Goal: Task Accomplishment & Management: Complete application form

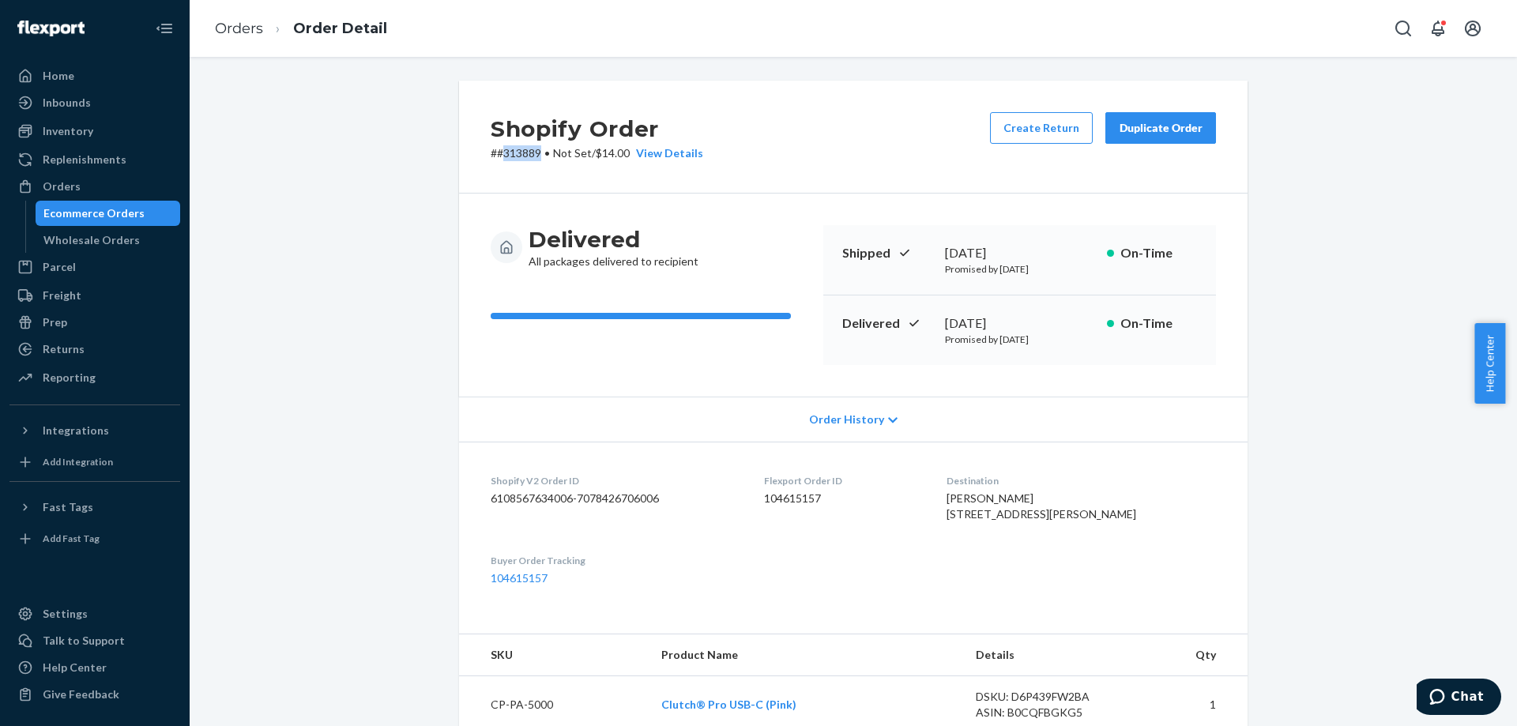
click at [116, 216] on div "Ecommerce Orders" at bounding box center [93, 213] width 101 height 16
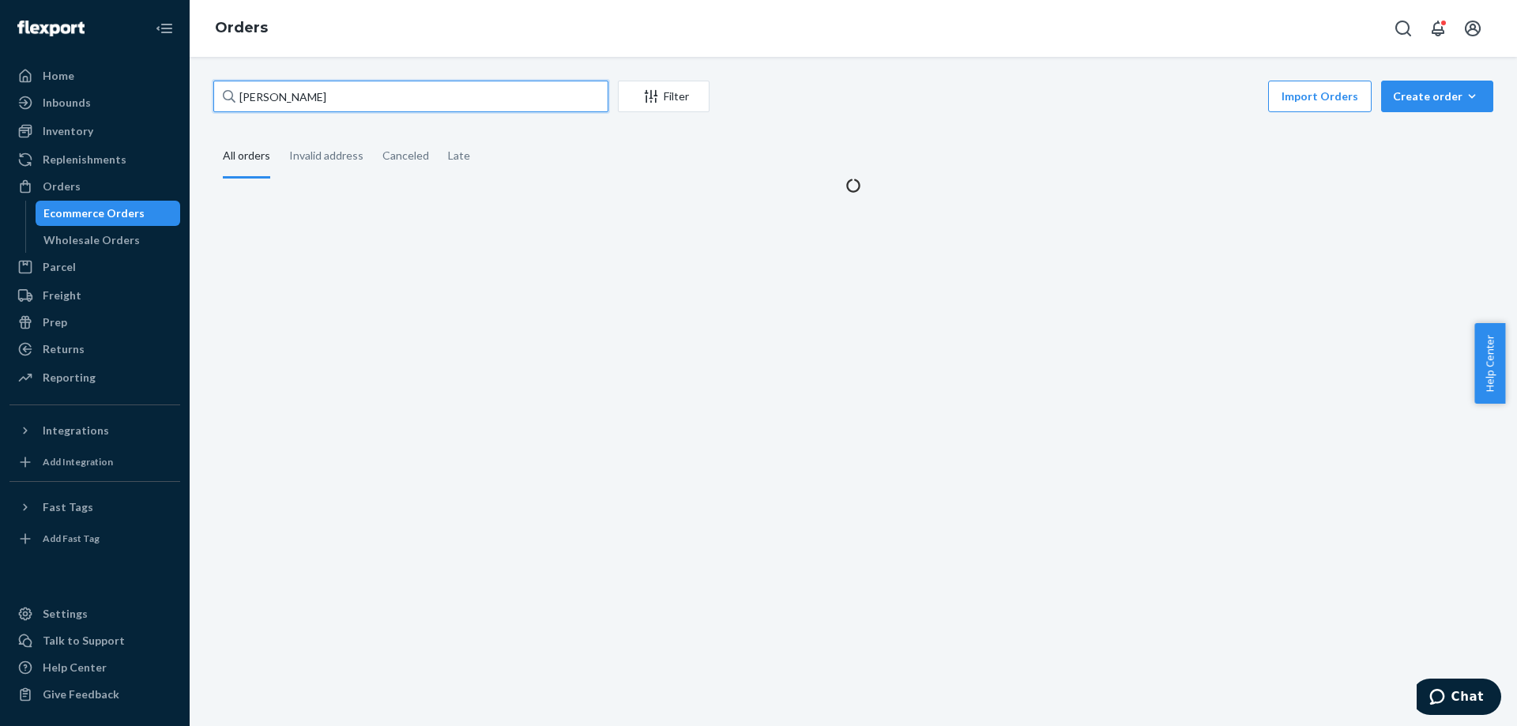
click at [466, 90] on input "[PERSON_NAME]" at bounding box center [410, 97] width 395 height 32
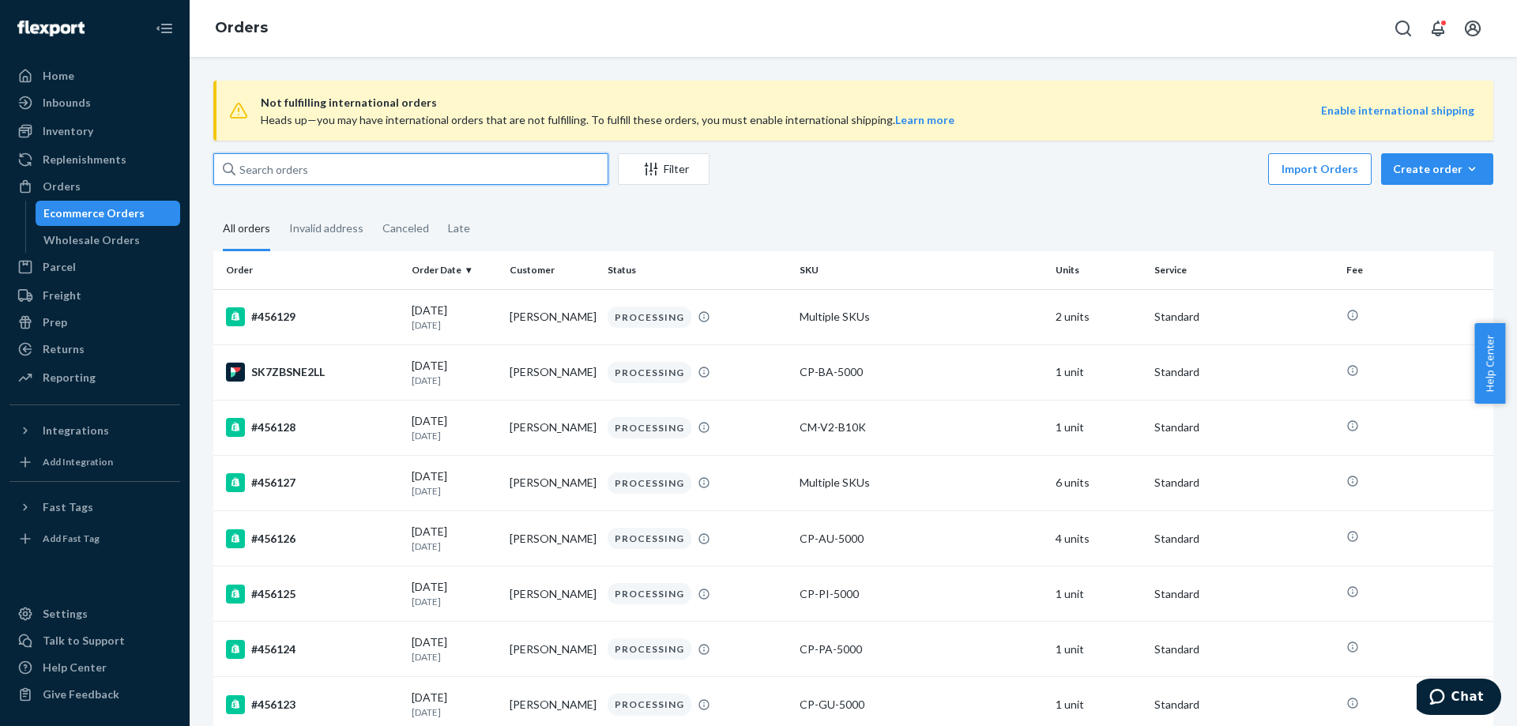
click at [444, 164] on input "text" at bounding box center [410, 169] width 395 height 32
paste input "[PERSON_NAME]"
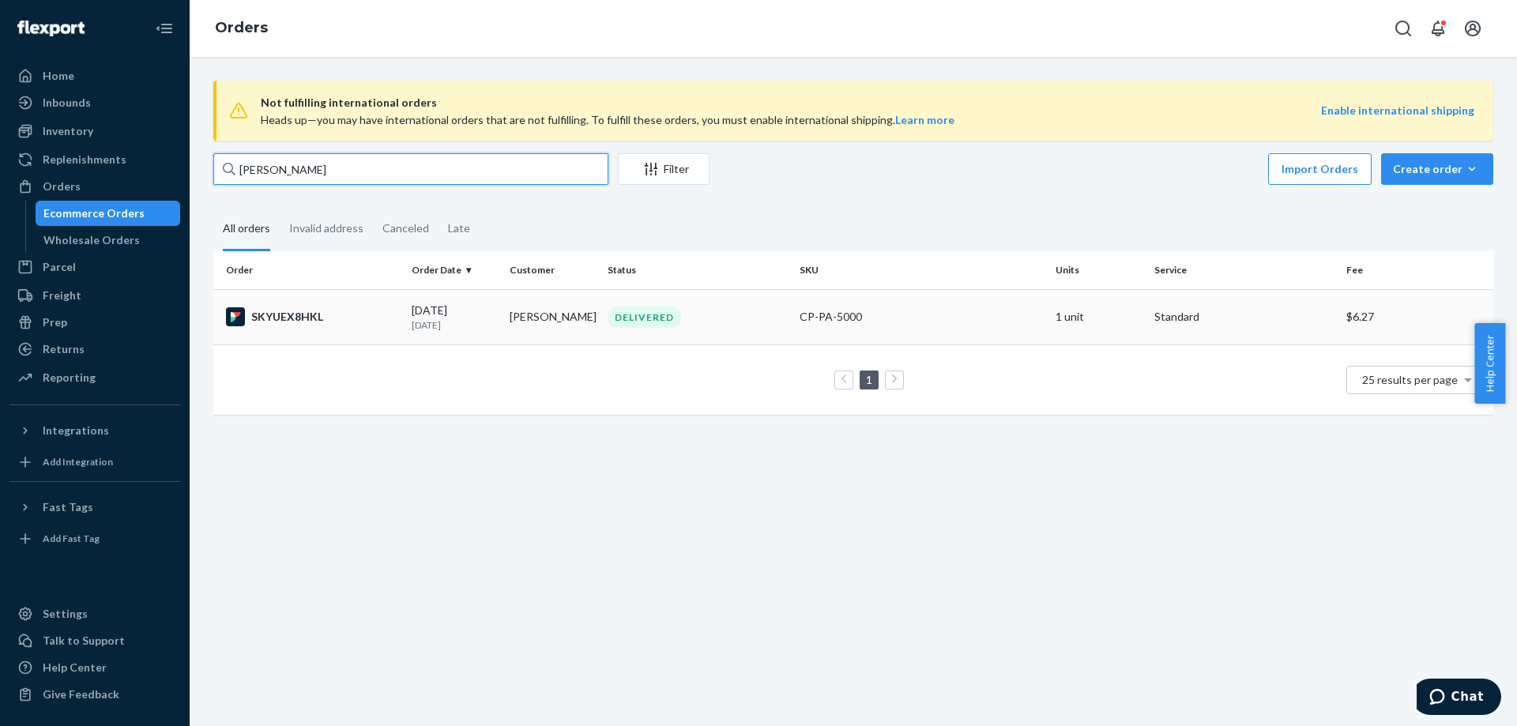
type input "[PERSON_NAME]"
click at [582, 331] on td "[PERSON_NAME]" at bounding box center [552, 316] width 98 height 55
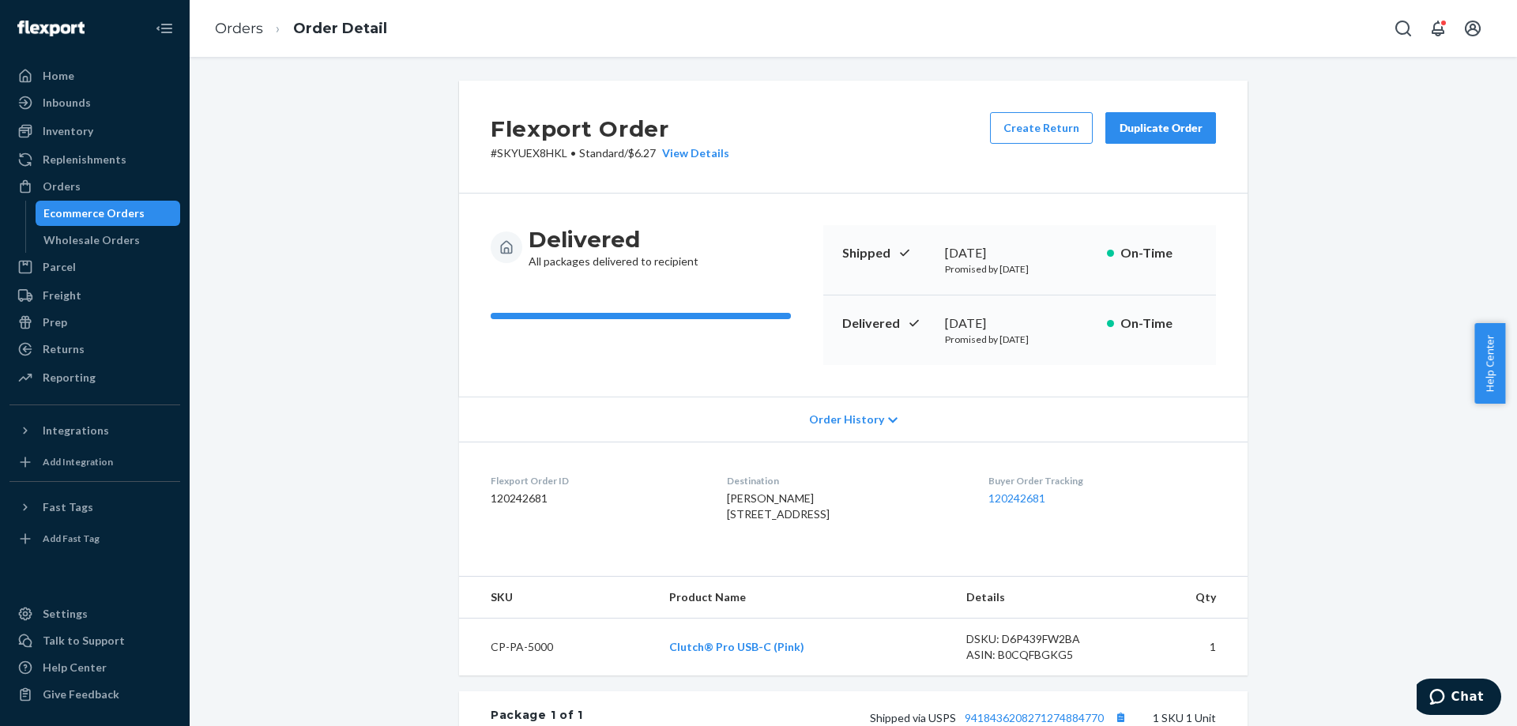
click at [541, 154] on p "# SKYUEX8HKL • Standard / $6.27 View Details" at bounding box center [610, 153] width 239 height 16
copy p "SKYUEX8HKL"
click at [160, 213] on div "Ecommerce Orders" at bounding box center [108, 213] width 142 height 22
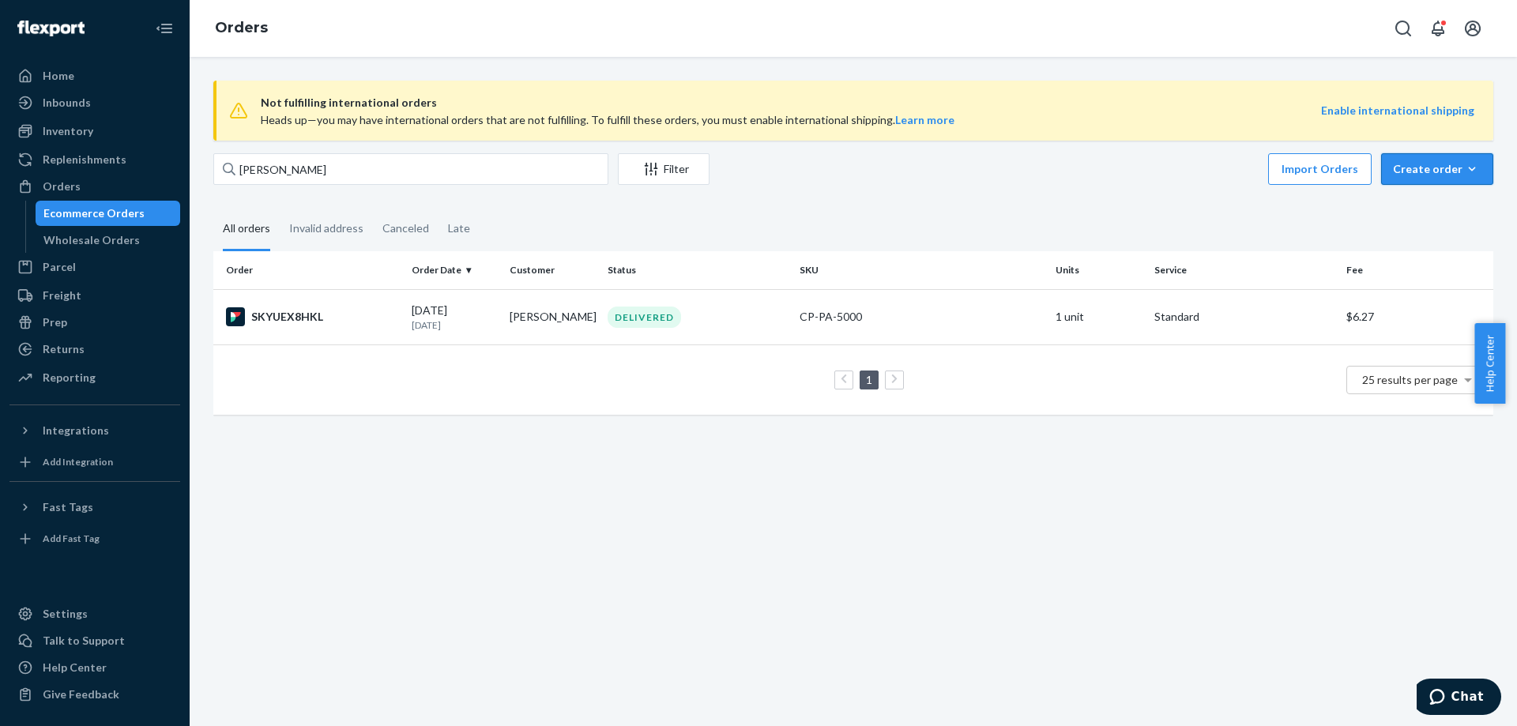
click at [1417, 173] on div "Create order" at bounding box center [1437, 169] width 89 height 16
click at [1418, 194] on button "Ecommerce order" at bounding box center [1409, 188] width 141 height 34
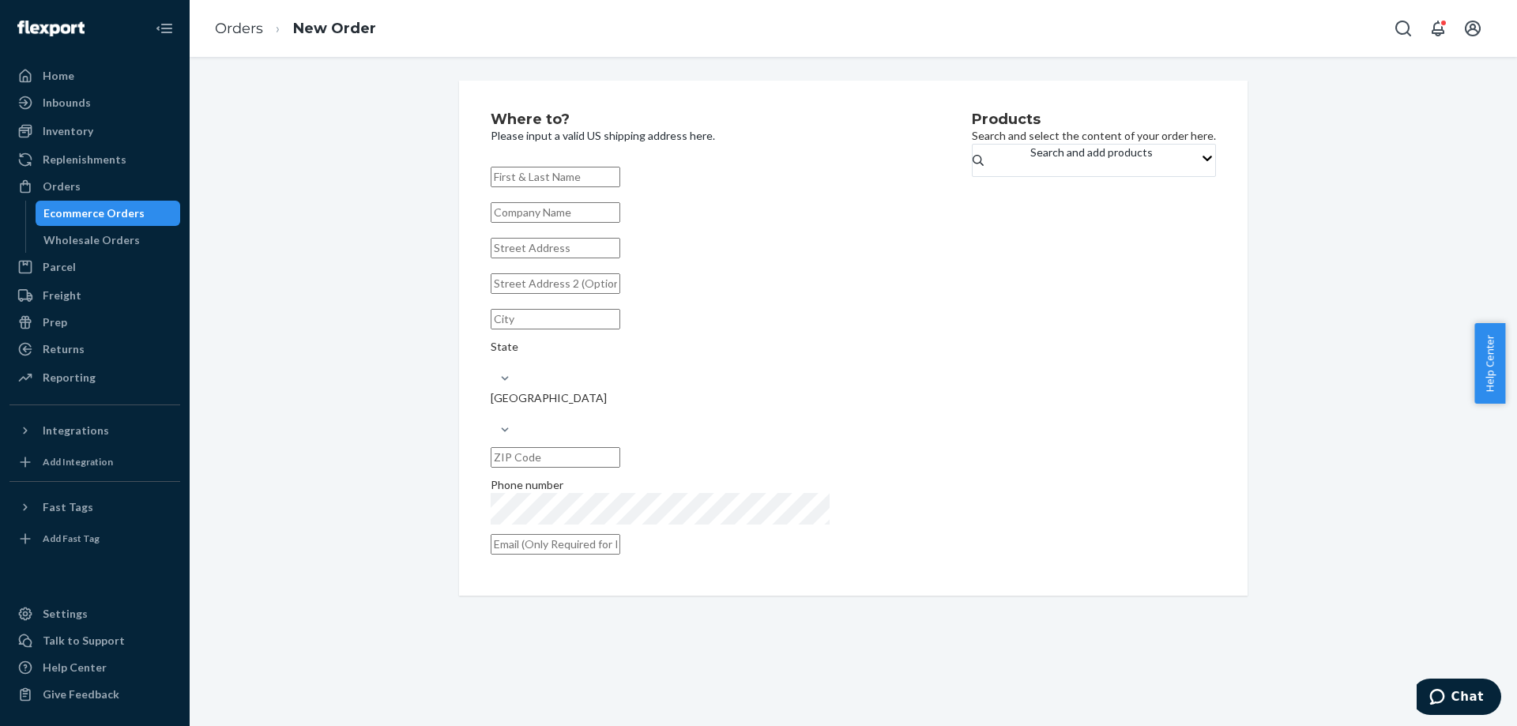
drag, startPoint x: 886, startPoint y: 214, endPoint x: 828, endPoint y: 201, distance: 59.2
click at [972, 214] on div "Products Search and select the content of your order here. Search and add produ…" at bounding box center [1094, 338] width 244 height 452
click at [620, 179] on input "text" at bounding box center [556, 177] width 130 height 21
paste input "[PERSON_NAME] [STREET_ADDRESS][PERSON_NAME]"
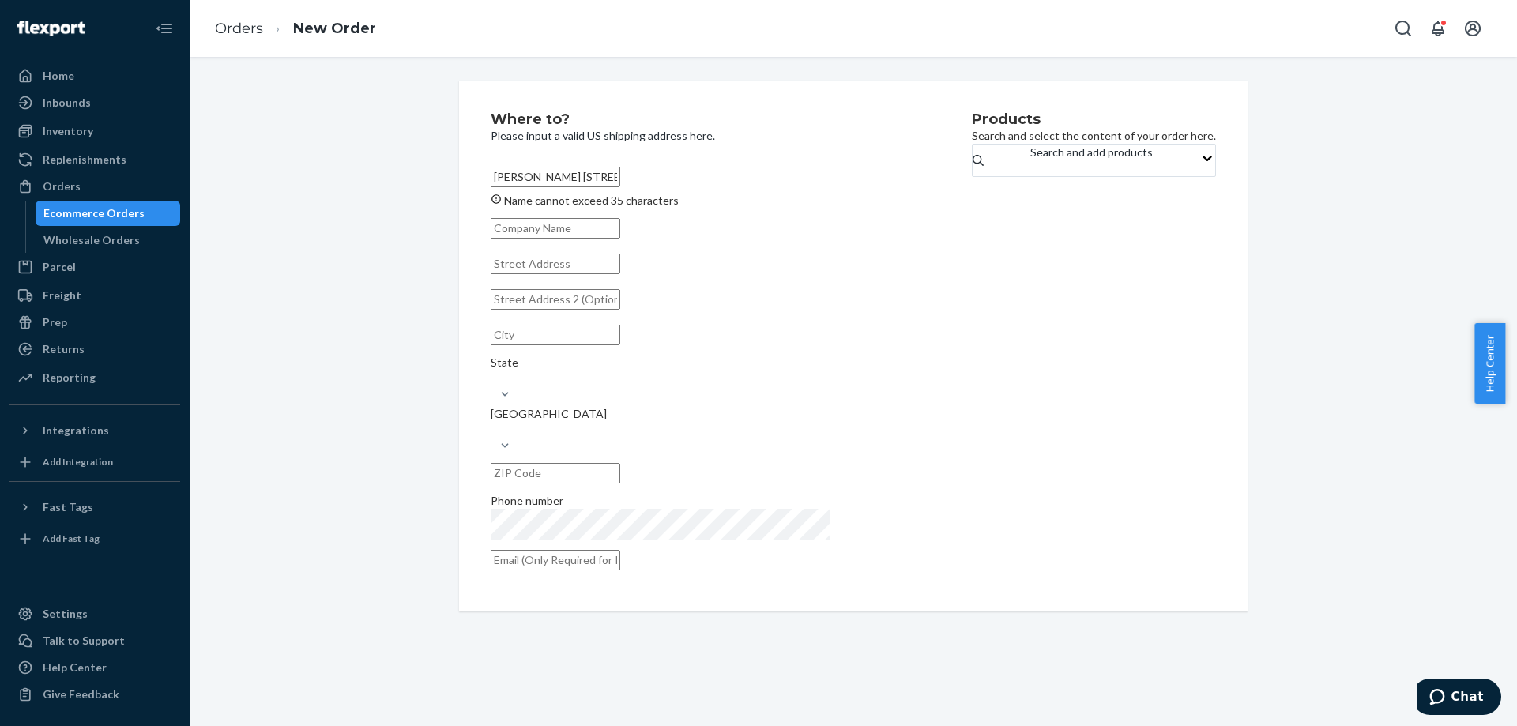
click at [576, 176] on input "[PERSON_NAME] [STREET_ADDRESS][PERSON_NAME]" at bounding box center [556, 177] width 130 height 21
drag, startPoint x: 576, startPoint y: 176, endPoint x: 780, endPoint y: 173, distance: 203.9
click at [620, 173] on input "[PERSON_NAME] [STREET_ADDRESS][PERSON_NAME]" at bounding box center [556, 177] width 130 height 21
type input "[PERSON_NAME]"
click at [620, 258] on input "text" at bounding box center [556, 248] width 130 height 21
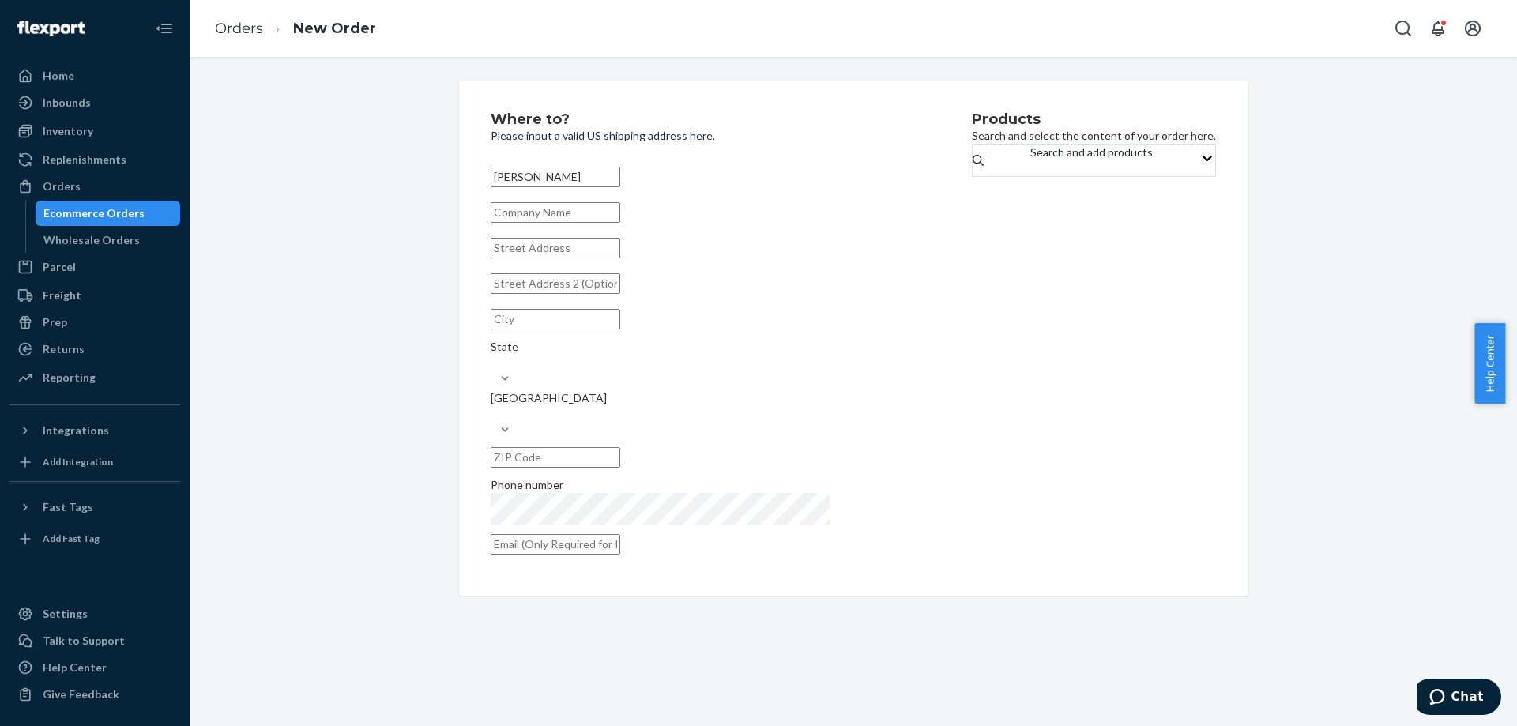
paste input "[STREET_ADDRESS][PERSON_NAME]"
type input "[STREET_ADDRESS][PERSON_NAME]"
type input "[GEOGRAPHIC_DATA]"
type input "60145"
type input "[STREET_ADDRESS][PERSON_NAME]"
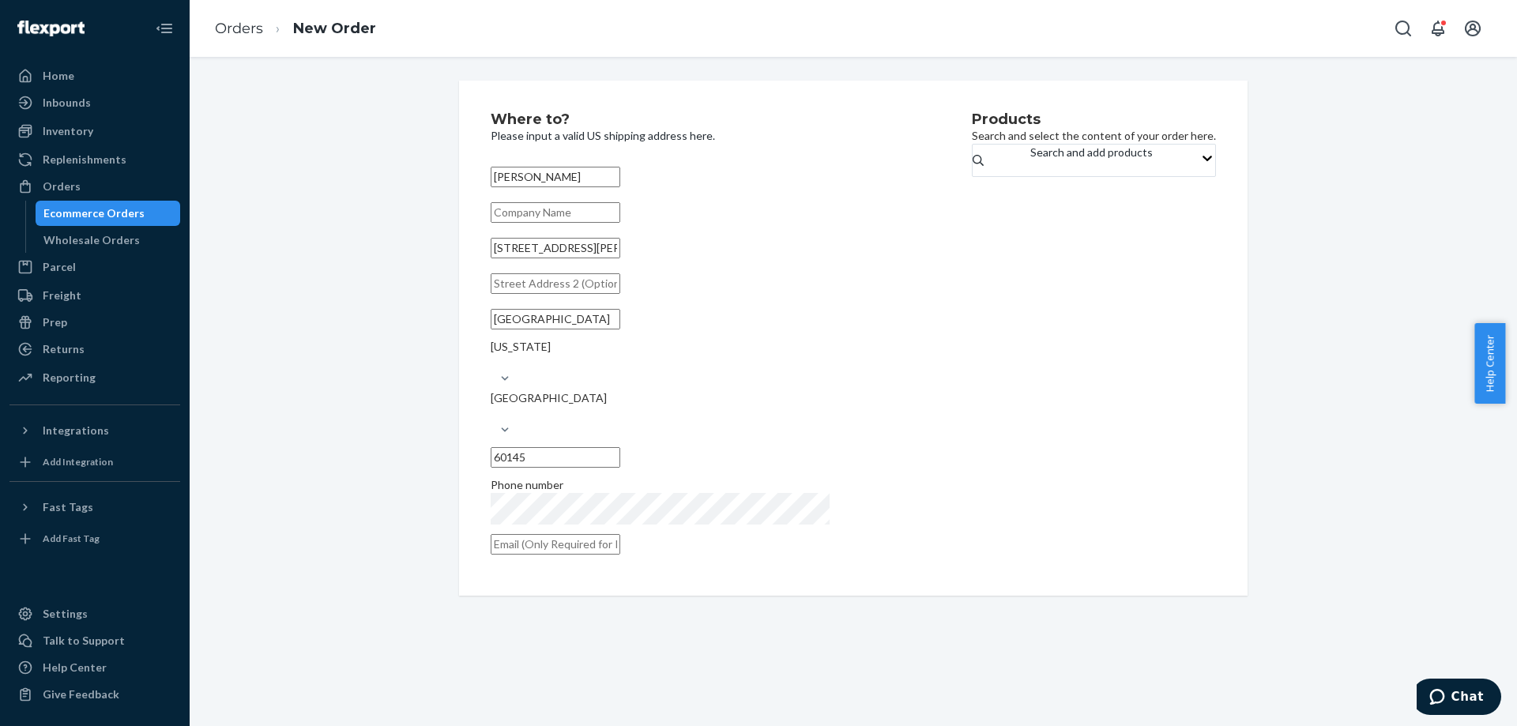
click at [985, 177] on div "Search and add products" at bounding box center [1094, 160] width 244 height 33
click at [1030, 176] on div "Search and add products" at bounding box center [1091, 161] width 122 height 32
click at [1030, 176] on input "Search and add products" at bounding box center [1031, 168] width 2 height 16
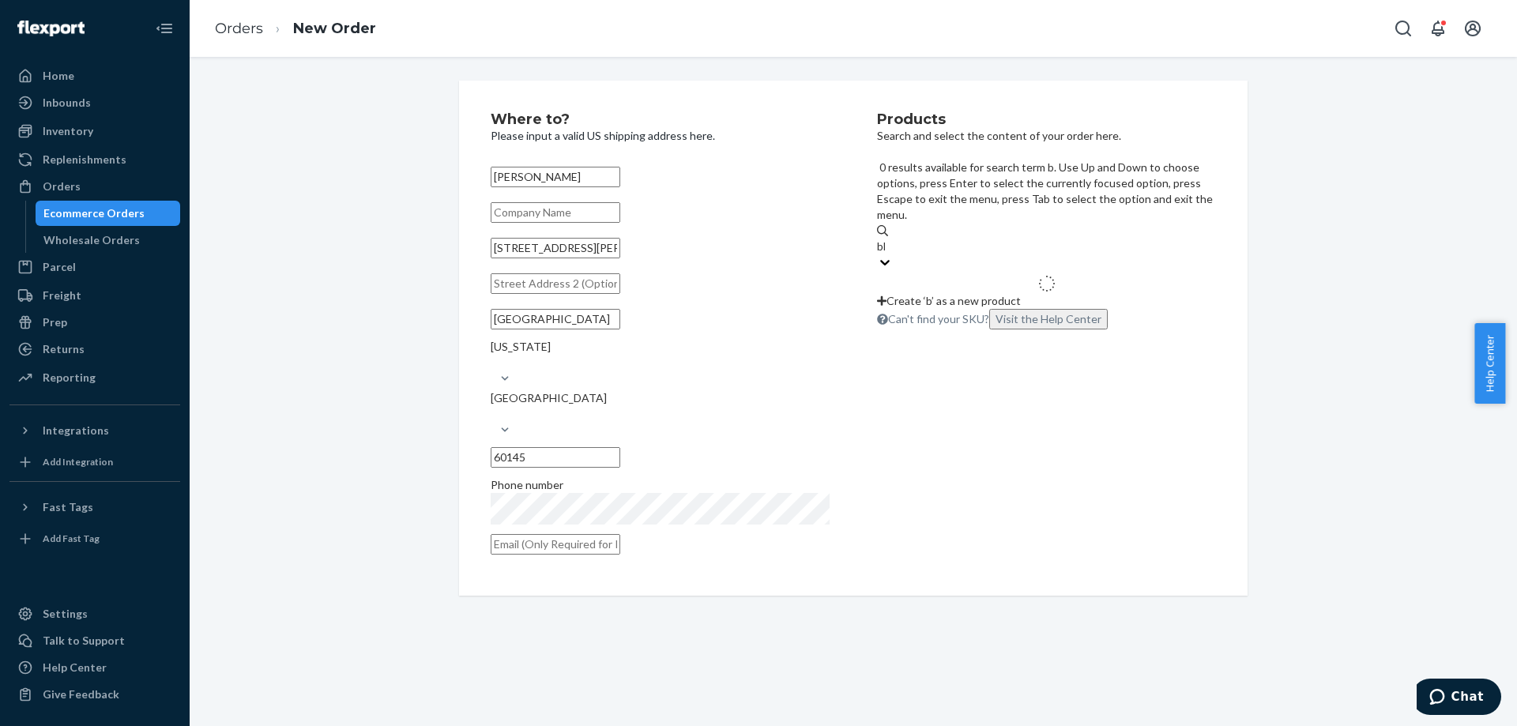
type input "black"
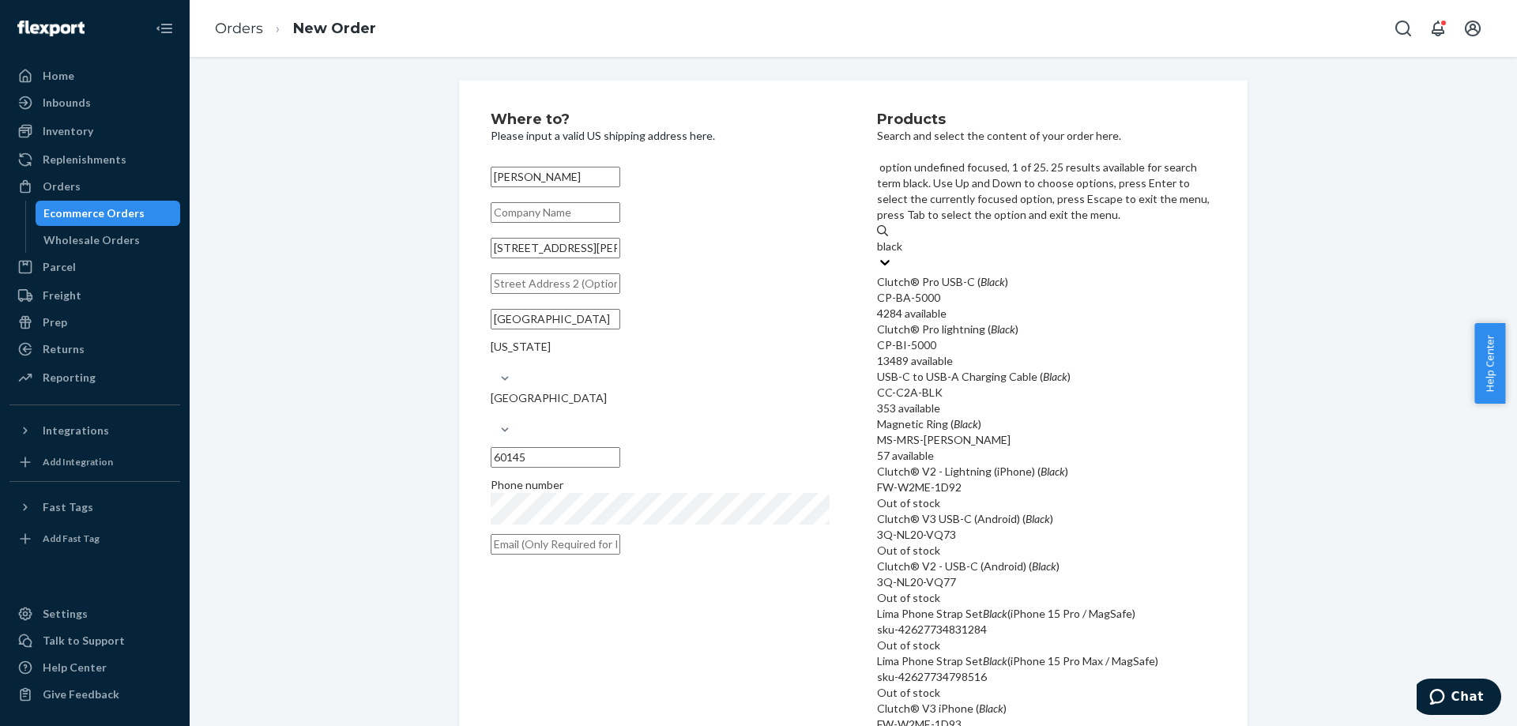
click at [988, 275] on em "Black" at bounding box center [993, 281] width 24 height 13
click at [904, 239] on input "black" at bounding box center [890, 247] width 27 height 16
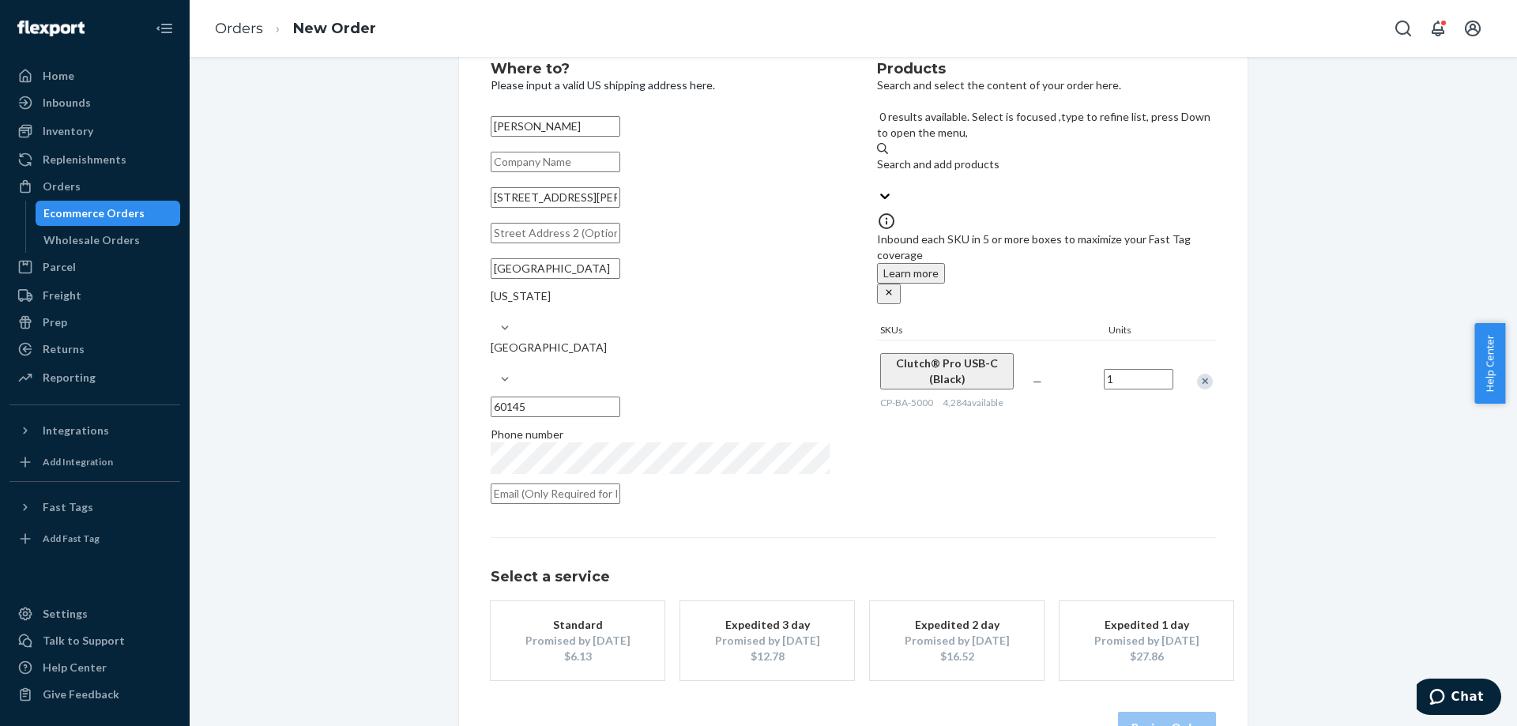
scroll to position [73, 0]
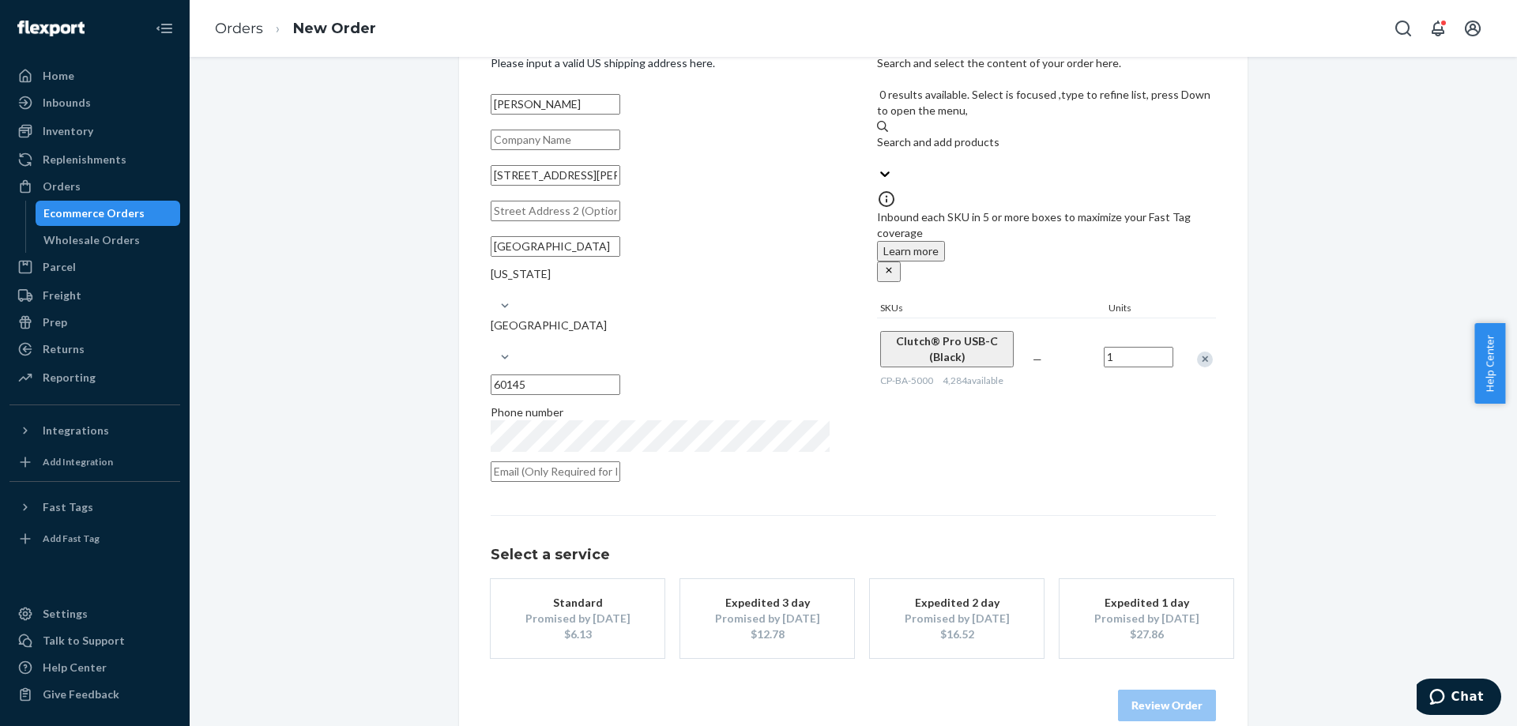
click at [574, 595] on div "Standard" at bounding box center [577, 603] width 126 height 16
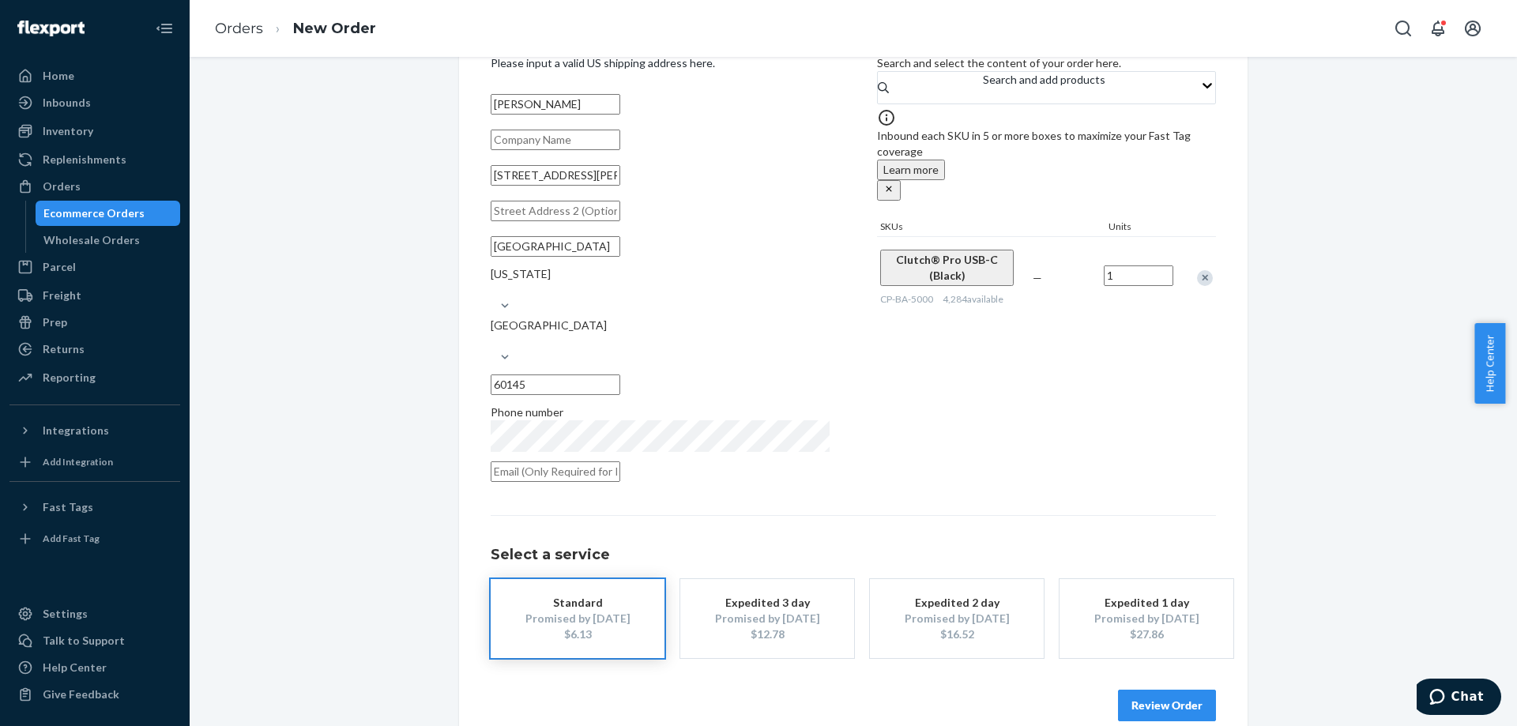
click at [1125, 690] on button "Review Order" at bounding box center [1167, 706] width 98 height 32
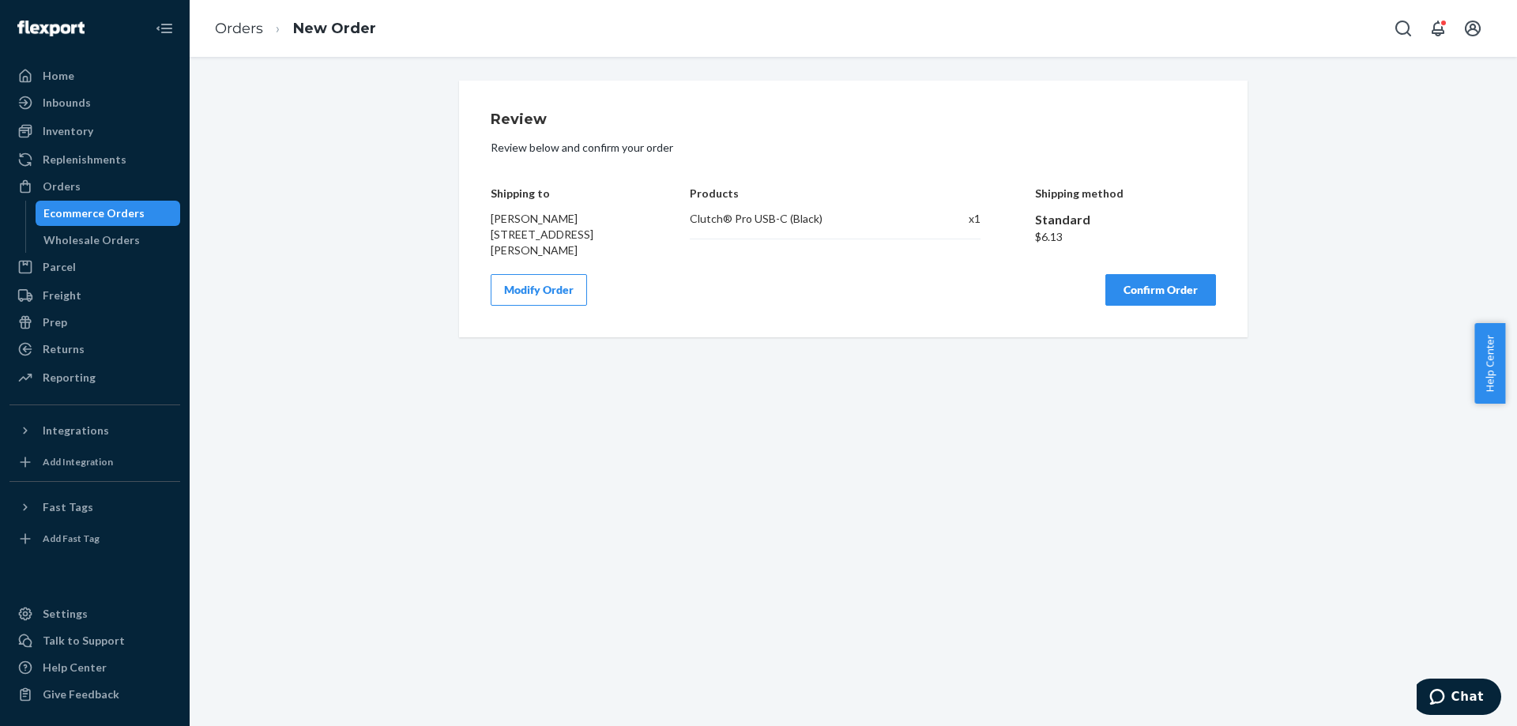
click at [1182, 282] on button "Confirm Order" at bounding box center [1161, 290] width 111 height 32
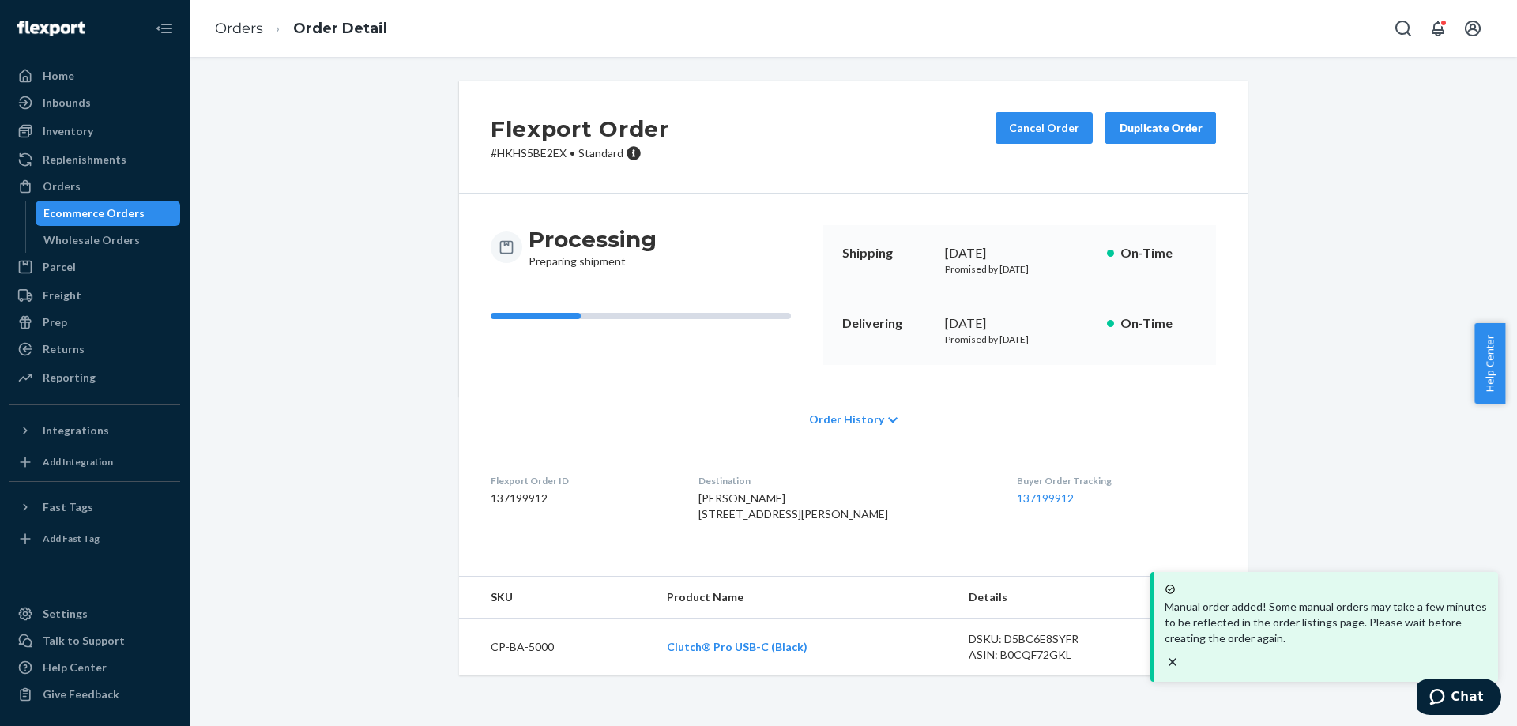
click at [515, 149] on p "# HKHS5BE2EX • Standard" at bounding box center [580, 153] width 179 height 16
copy p "HKHS5BE2EX"
click at [531, 149] on p "# HKHS5BE2EX • Standard" at bounding box center [580, 153] width 179 height 16
